Goal: Task Accomplishment & Management: Use online tool/utility

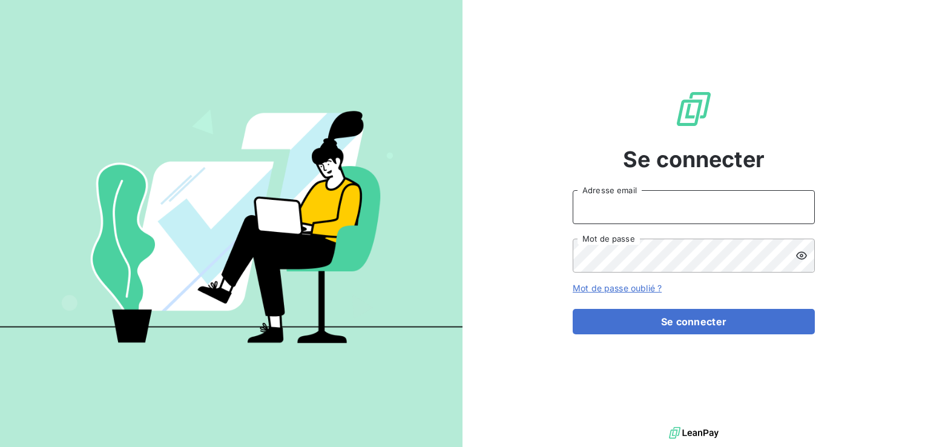
click at [664, 207] on input "Adresse email" at bounding box center [694, 207] width 242 height 34
type input "bvandome@karver-systems.com"
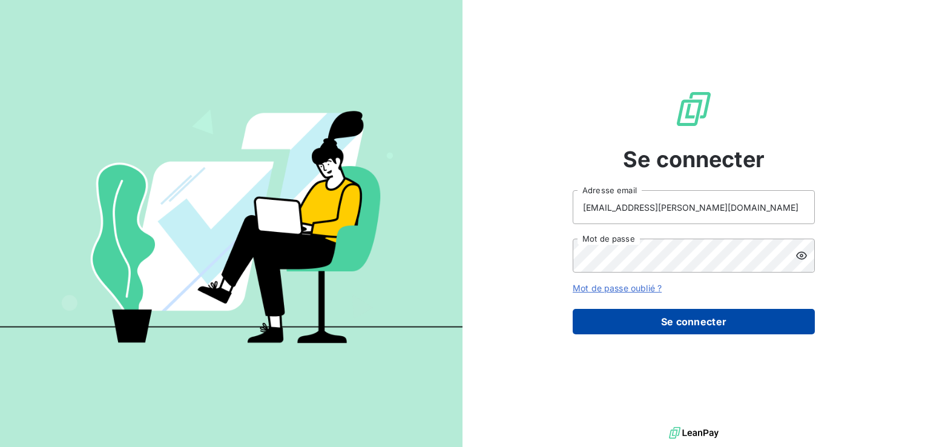
click at [710, 320] on button "Se connecter" at bounding box center [694, 321] width 242 height 25
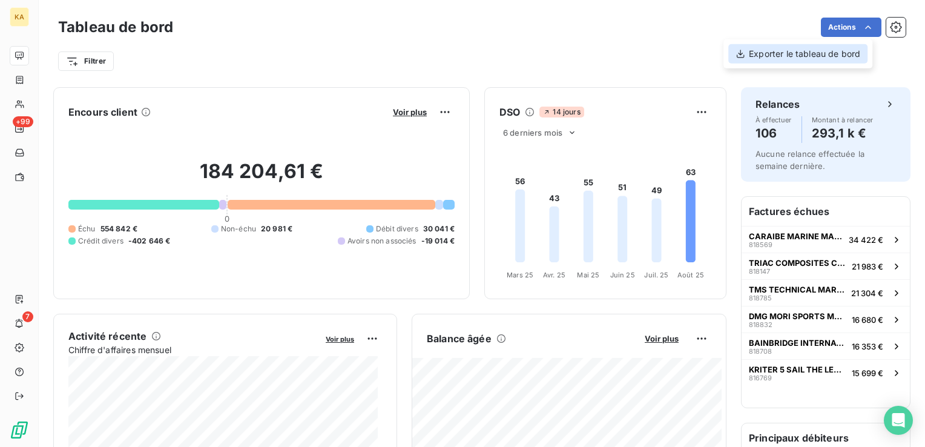
click at [743, 52] on icon at bounding box center [741, 54] width 10 height 10
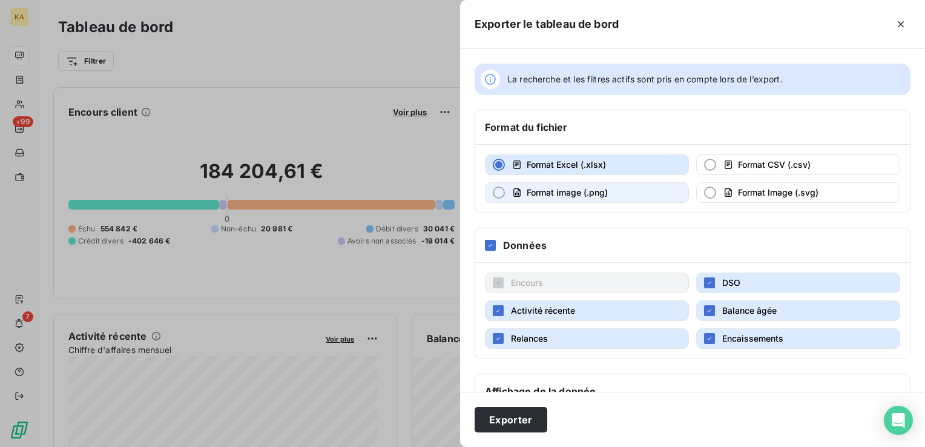
click at [498, 191] on div "button" at bounding box center [499, 192] width 12 height 12
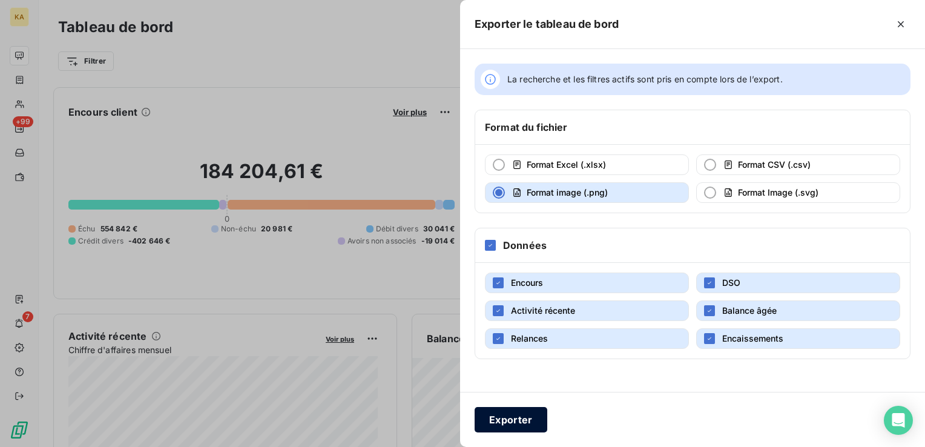
click at [506, 418] on button "Exporter" at bounding box center [511, 419] width 73 height 25
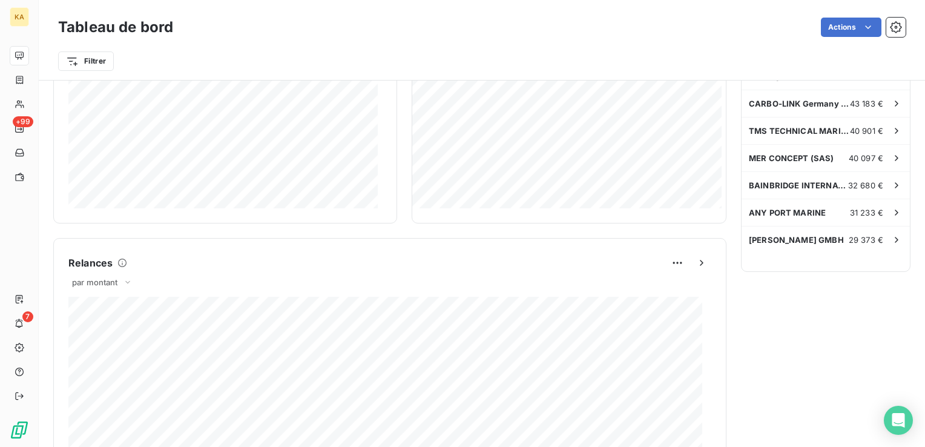
scroll to position [484, 0]
